Goal: Task Accomplishment & Management: Manage account settings

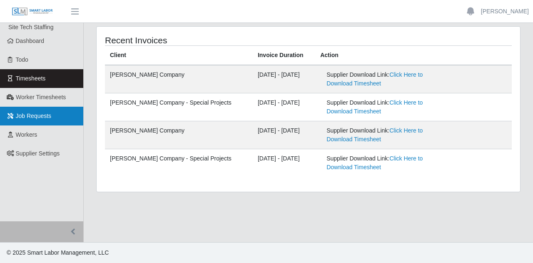
click at [48, 111] on link "Job Requests" at bounding box center [41, 116] width 83 height 19
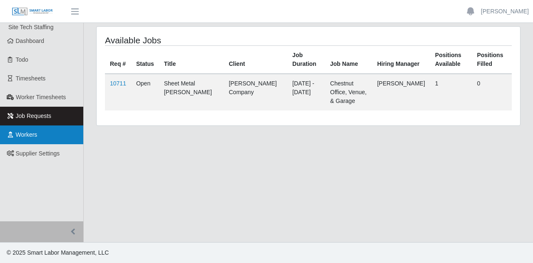
click at [55, 128] on link "Workers" at bounding box center [41, 134] width 83 height 19
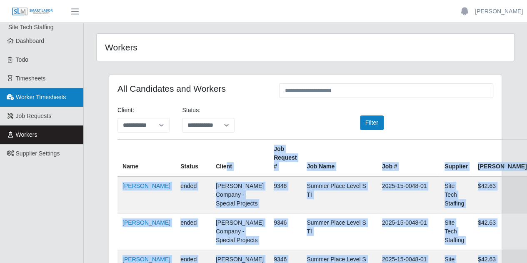
click at [50, 102] on link "Worker Timesheets" at bounding box center [41, 97] width 83 height 19
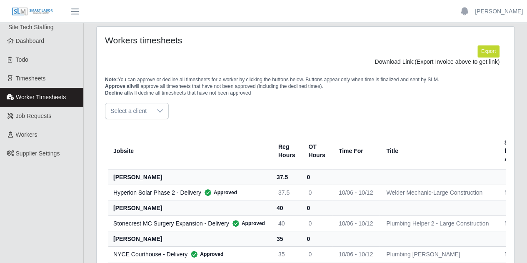
click at [146, 107] on span "Select a client" at bounding box center [128, 110] width 46 height 15
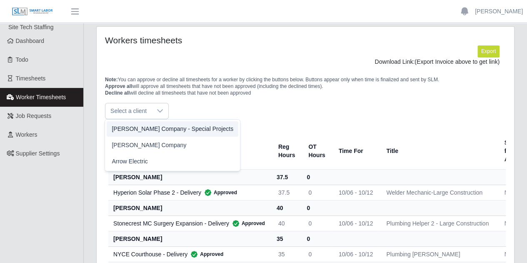
click at [164, 127] on span "[PERSON_NAME] Company - Special Projects" at bounding box center [173, 129] width 122 height 9
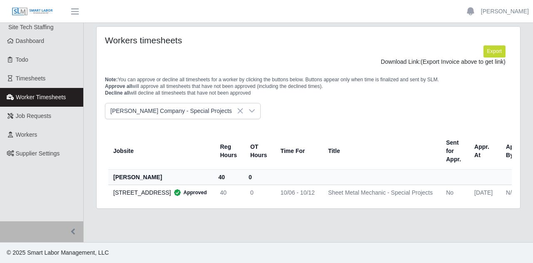
click at [181, 106] on span "[PERSON_NAME] Company - Special Projects" at bounding box center [174, 110] width 138 height 15
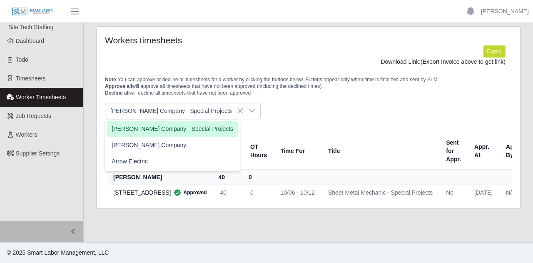
click at [250, 101] on div "Note: You can approve or decline all timesheets for a worker by clicking the bu…" at bounding box center [309, 84] width 420 height 37
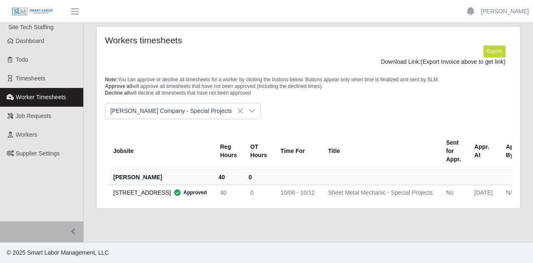
click at [148, 113] on span "[PERSON_NAME] Company - Special Projects" at bounding box center [174, 110] width 138 height 15
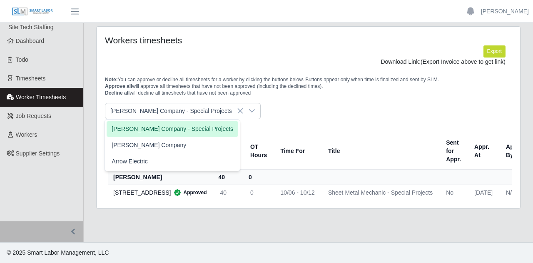
click at [144, 85] on p "Note: You can approve or decline all timesheets for a worker by clicking the bu…" at bounding box center [308, 86] width 407 height 20
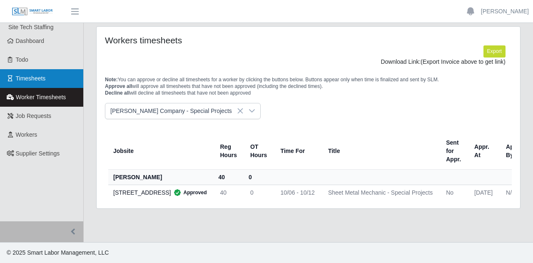
click at [34, 78] on span "Timesheets" at bounding box center [31, 78] width 30 height 7
